Goal: Task Accomplishment & Management: Manage account settings

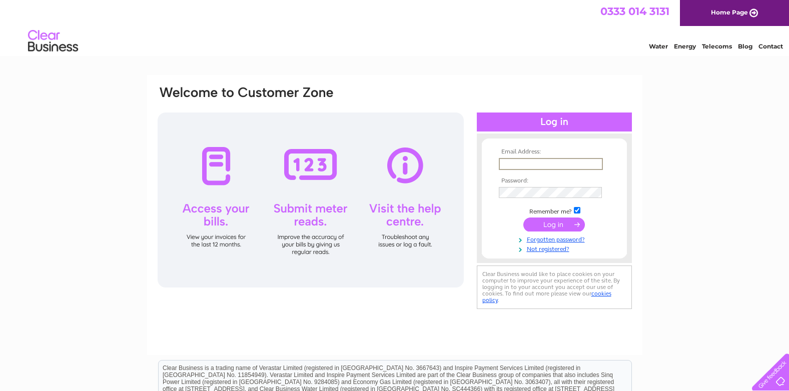
click at [504, 162] on input "text" at bounding box center [551, 164] width 104 height 12
type input "jw1951@bridgewaterandwood.co.uk"
click at [553, 224] on input "submit" at bounding box center [554, 225] width 62 height 14
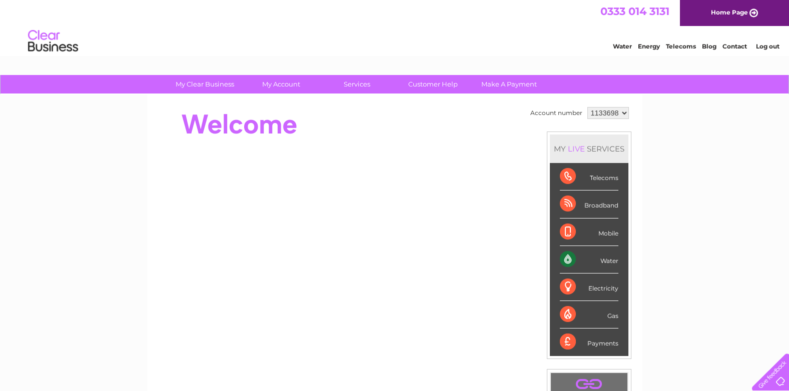
click at [572, 261] on div "Water" at bounding box center [589, 260] width 59 height 28
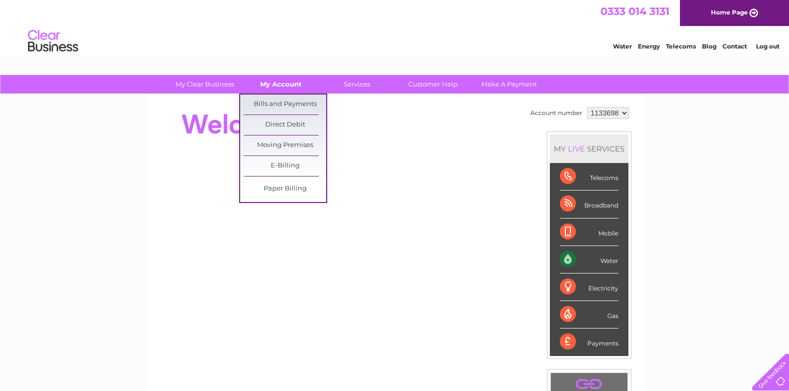
click at [277, 80] on link "My Account" at bounding box center [281, 84] width 83 height 19
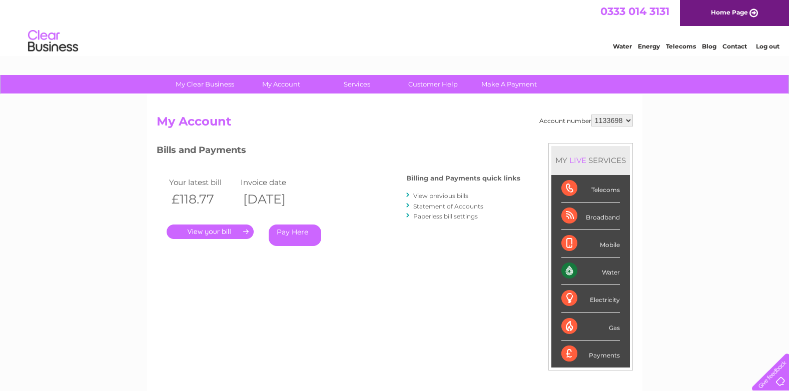
click at [215, 228] on link "." at bounding box center [210, 232] width 87 height 15
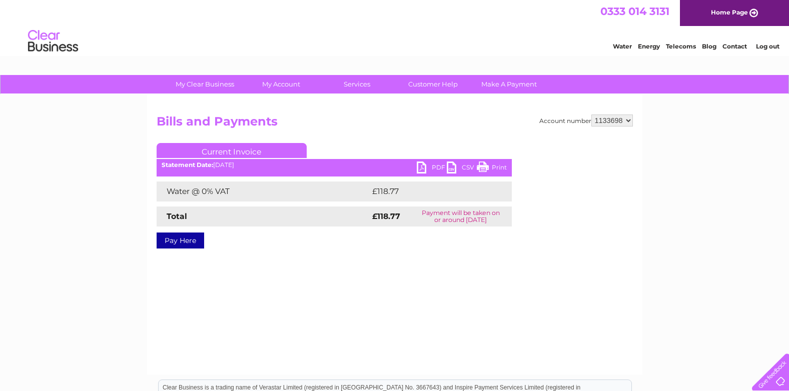
click at [427, 164] on link "PDF" at bounding box center [432, 169] width 30 height 15
